Goal: Ask a question

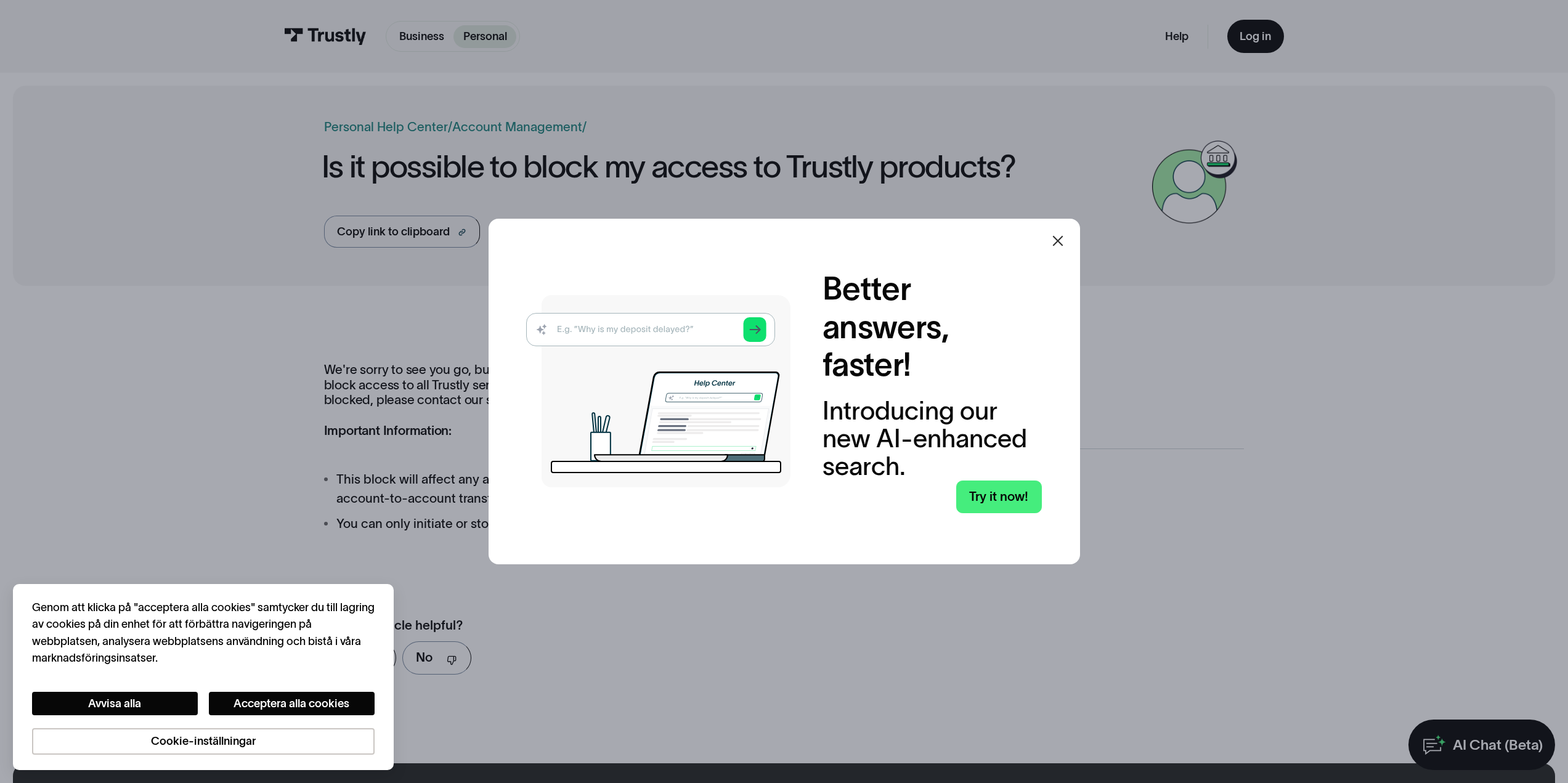
click at [1056, 243] on icon at bounding box center [1057, 241] width 15 height 15
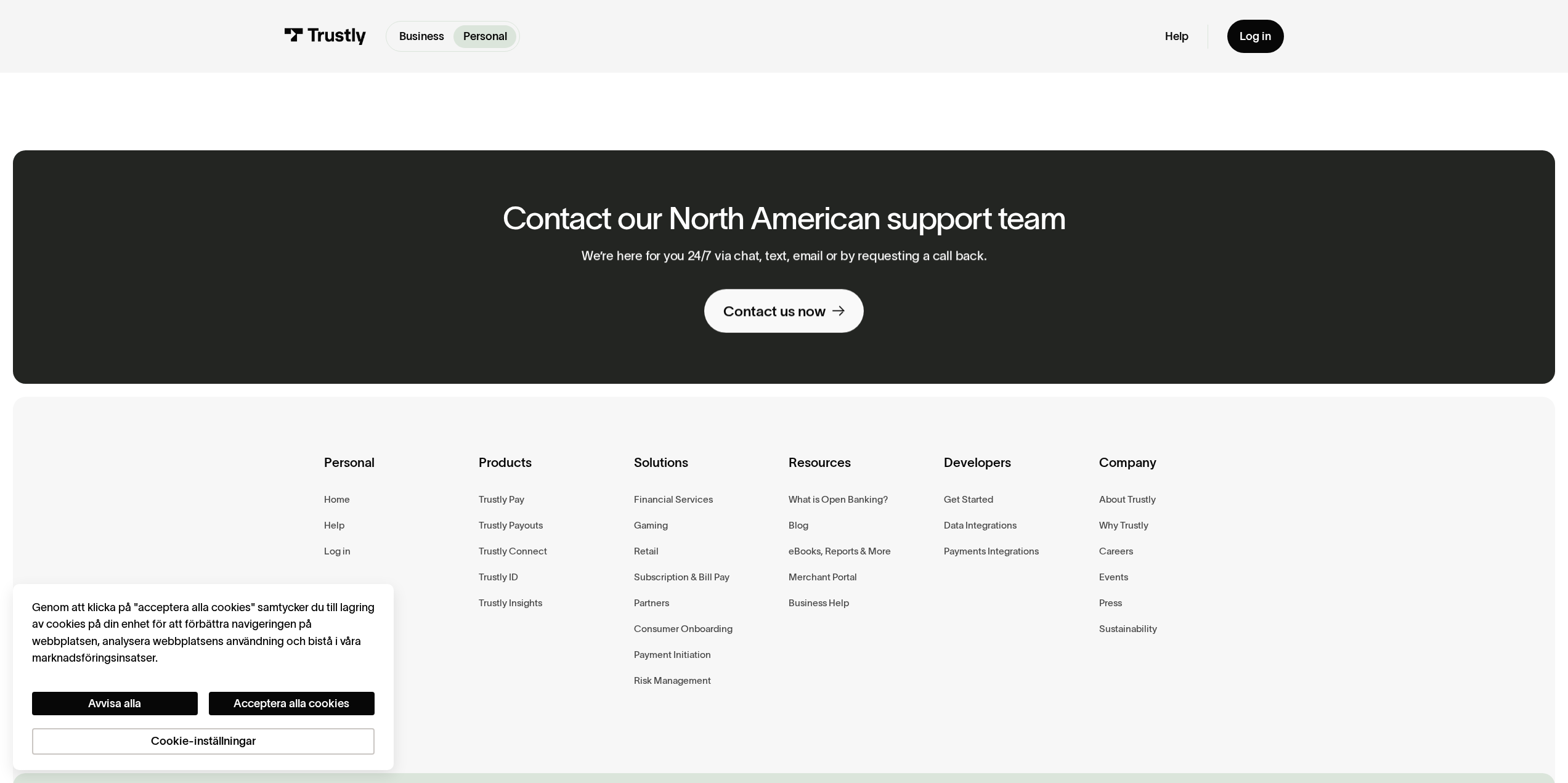
scroll to position [616, 0]
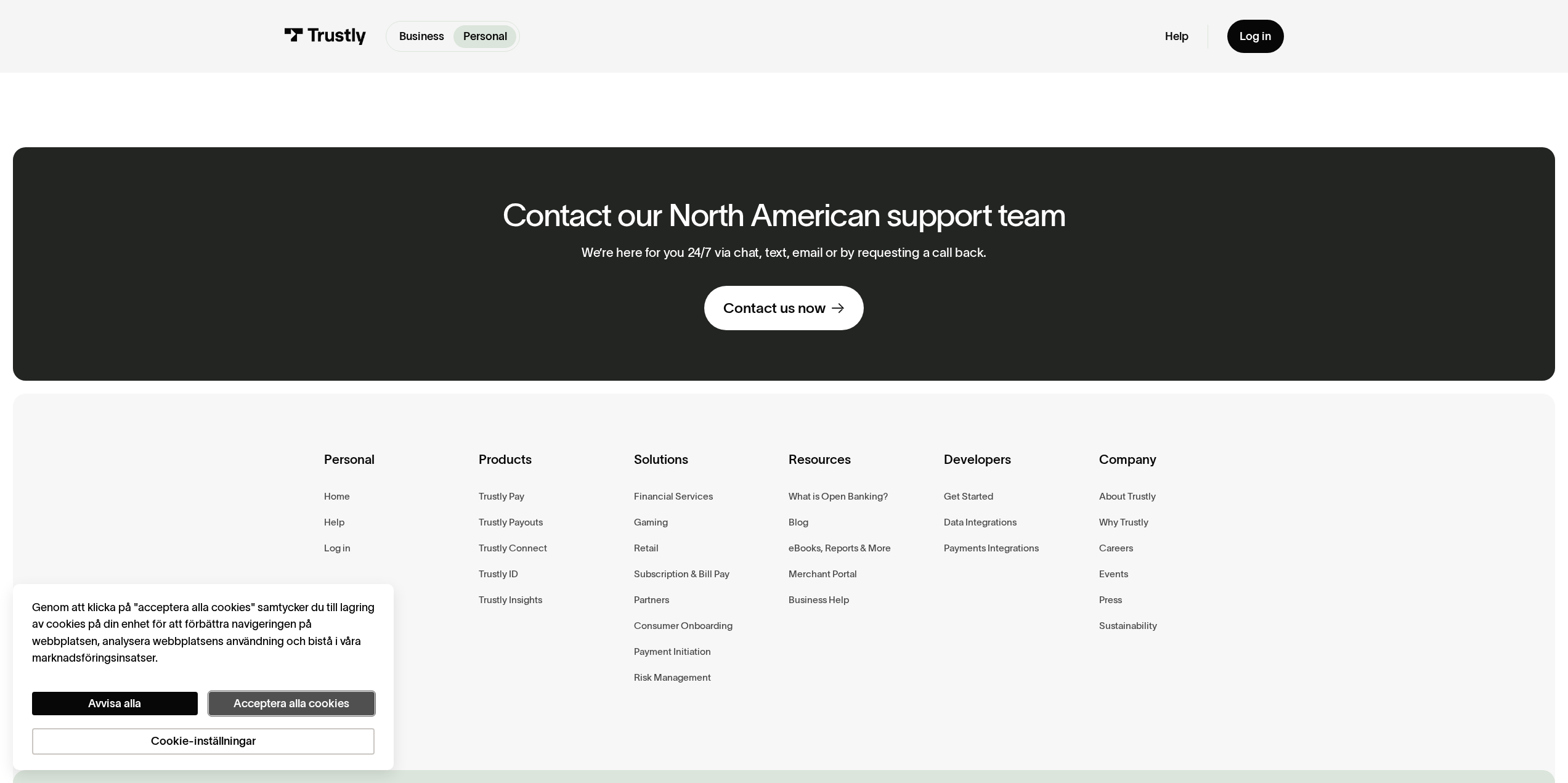
click at [308, 705] on button "Acceptera alla cookies" at bounding box center [292, 703] width 166 height 24
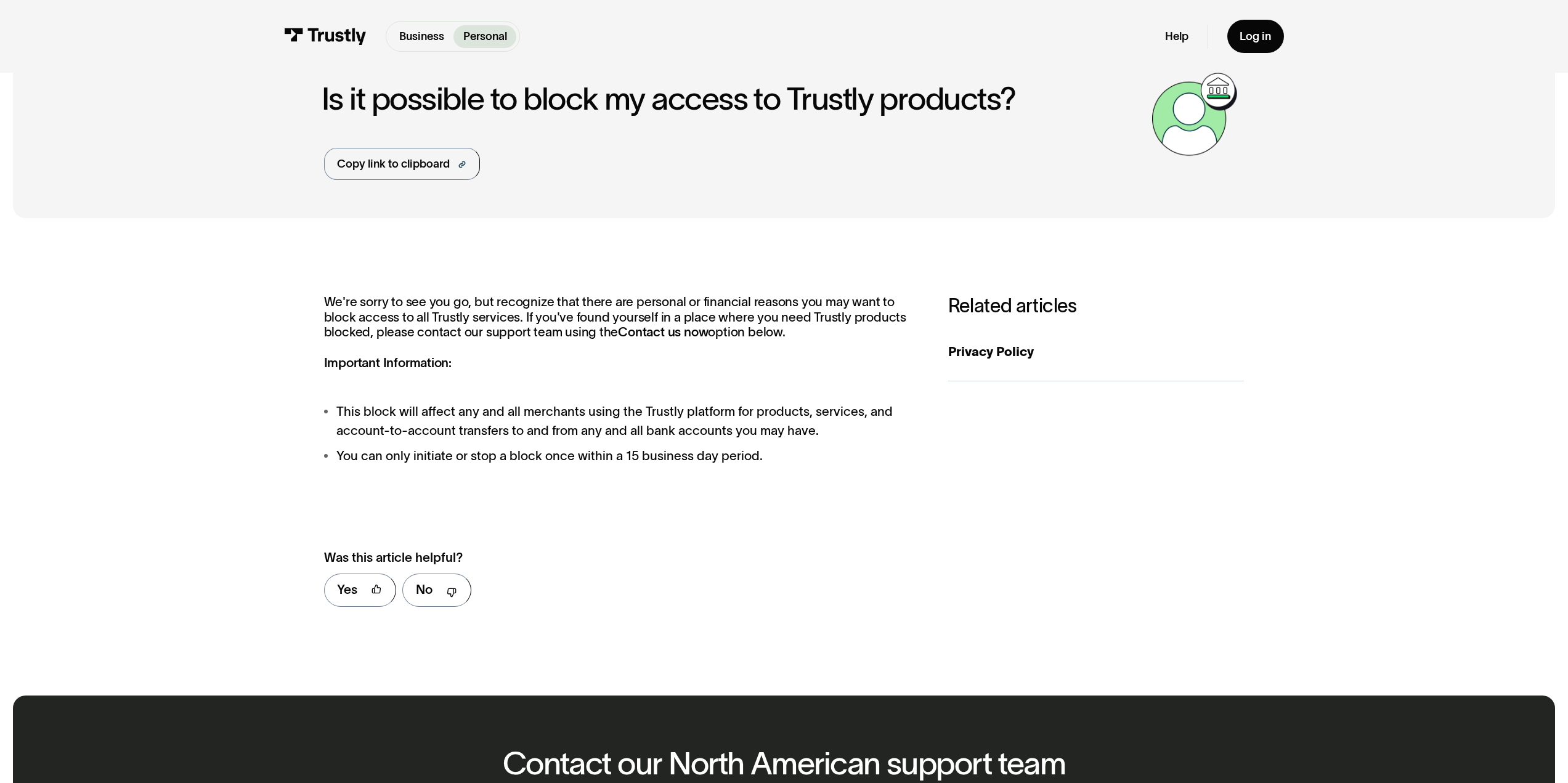
scroll to position [0, 0]
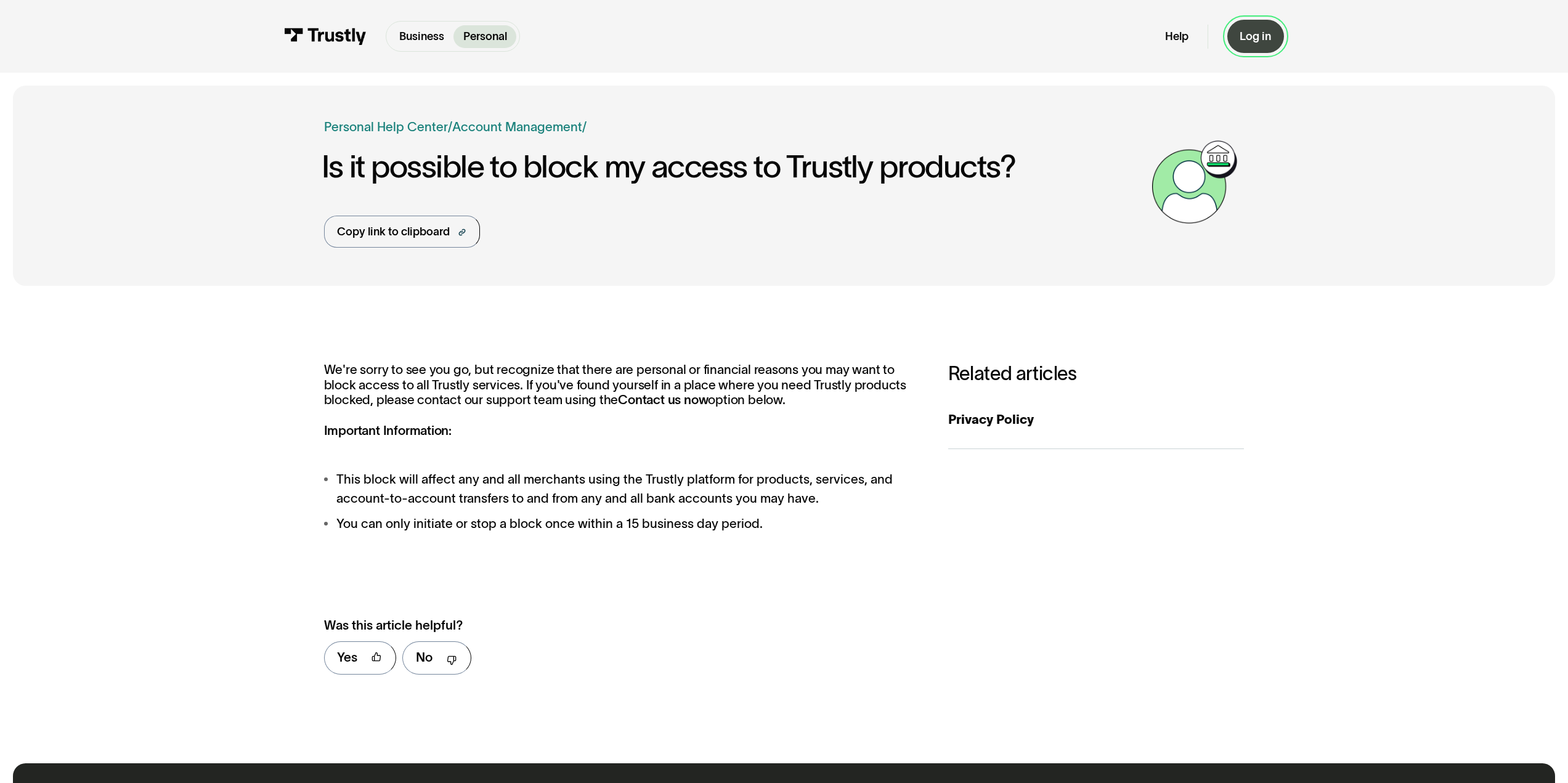
click at [1256, 41] on div "Log in" at bounding box center [1254, 36] width 31 height 14
click at [1185, 40] on link "Help" at bounding box center [1176, 36] width 24 height 14
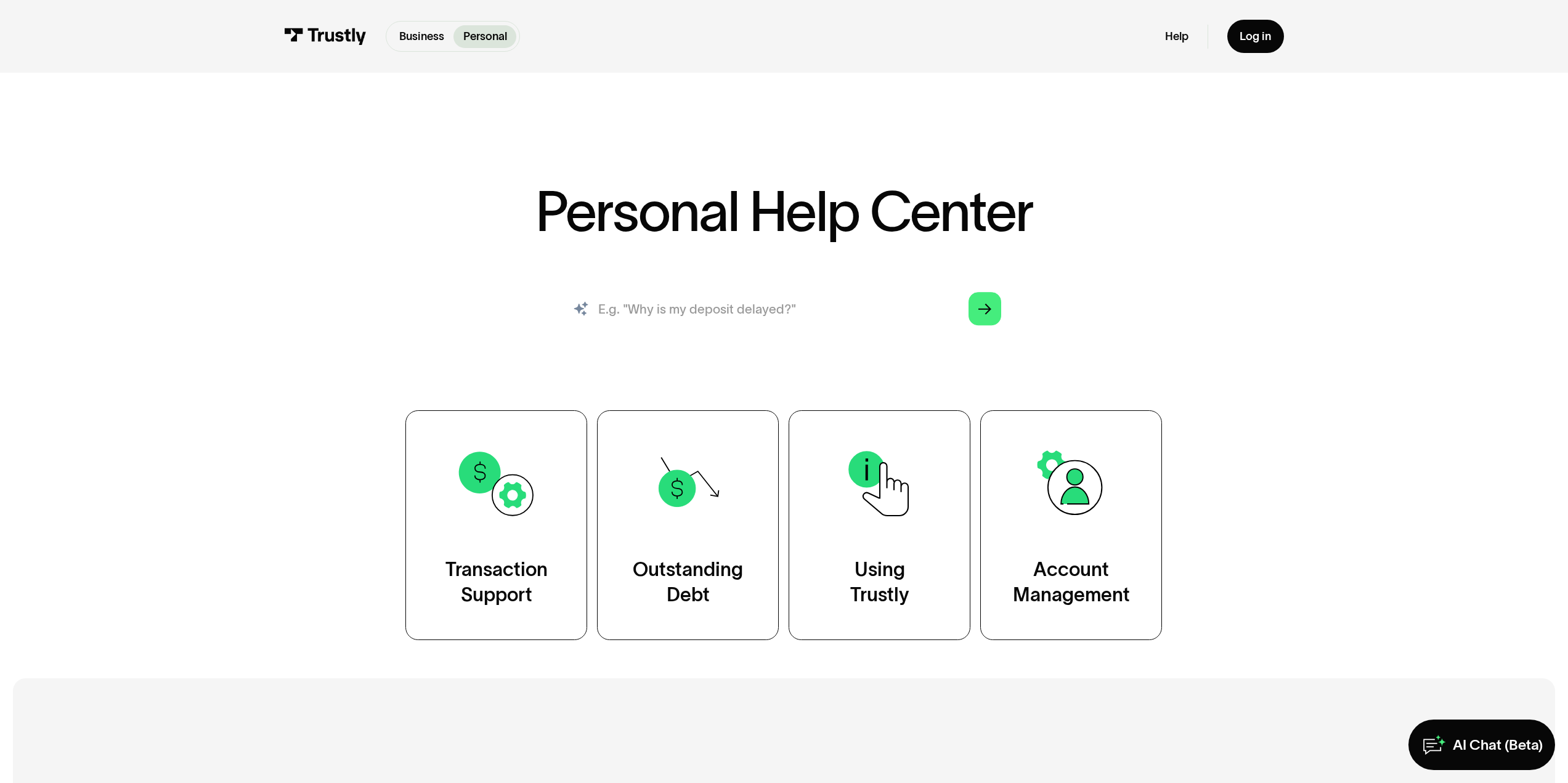
click at [800, 291] on input "search" at bounding box center [784, 309] width 460 height 51
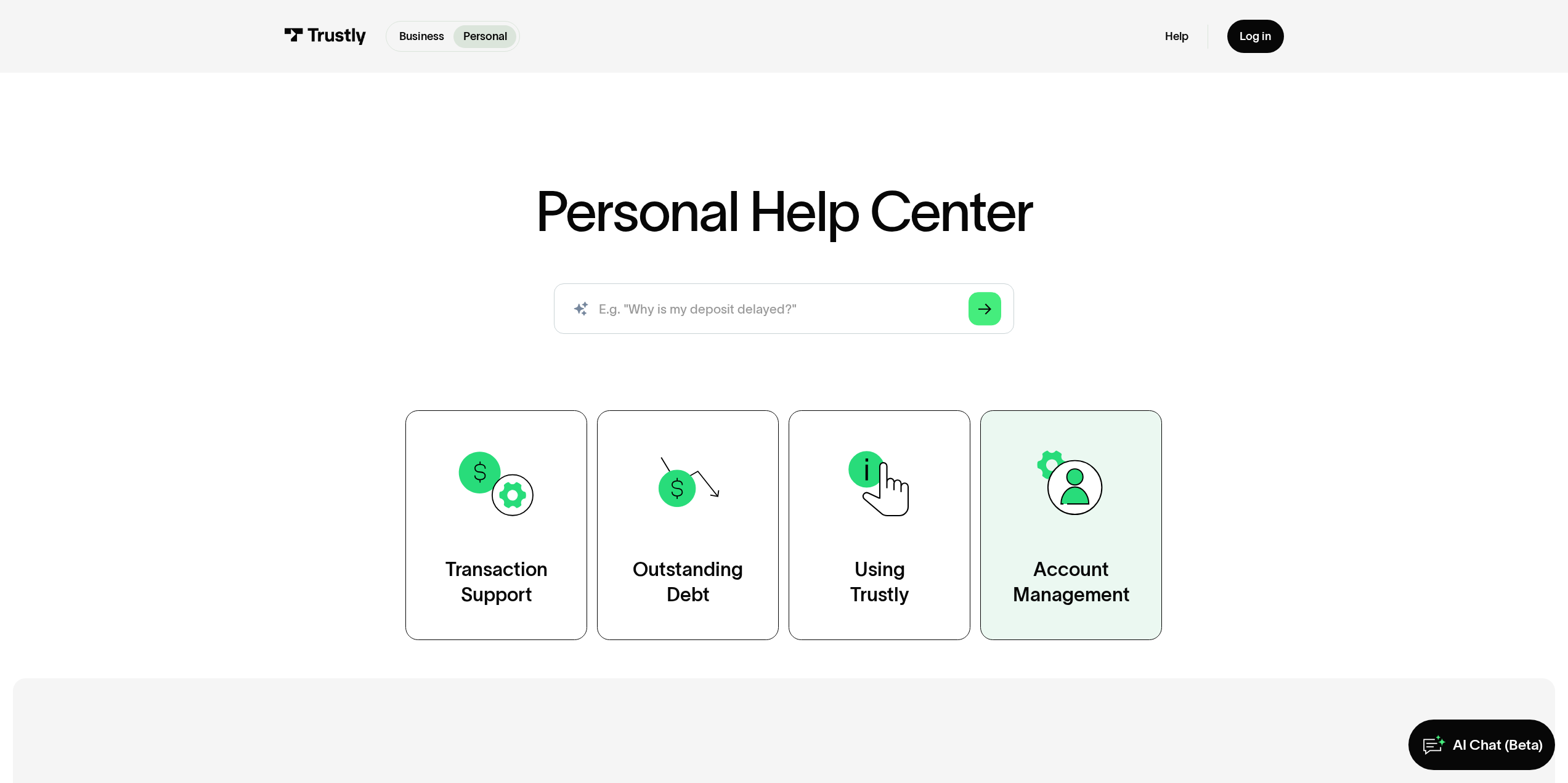
click at [1098, 510] on img at bounding box center [1071, 483] width 83 height 83
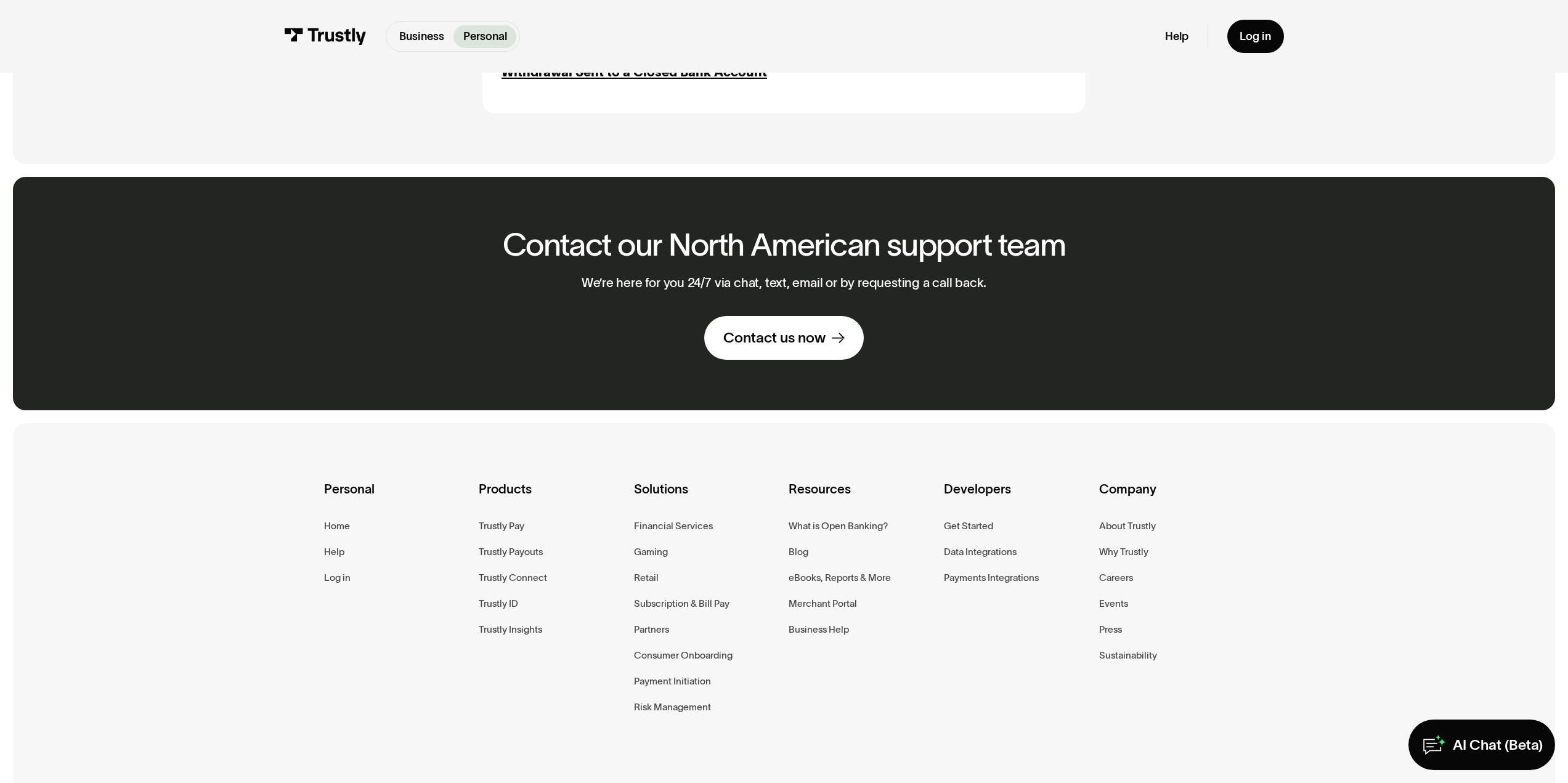
scroll to position [1724, 0]
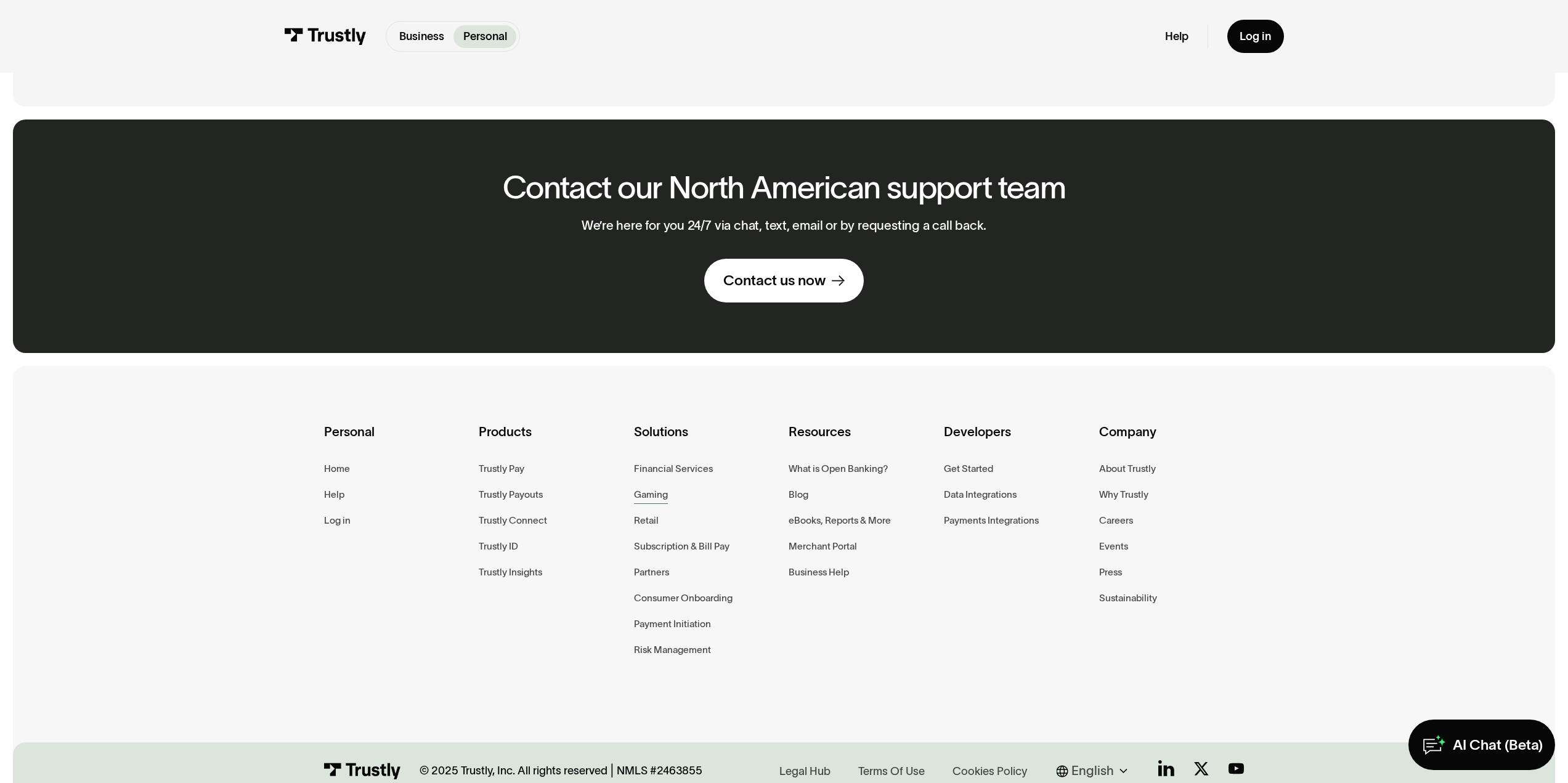
click at [663, 502] on div "Gaming" at bounding box center [651, 494] width 34 height 16
